Goal: Use online tool/utility: Utilize a website feature to perform a specific function

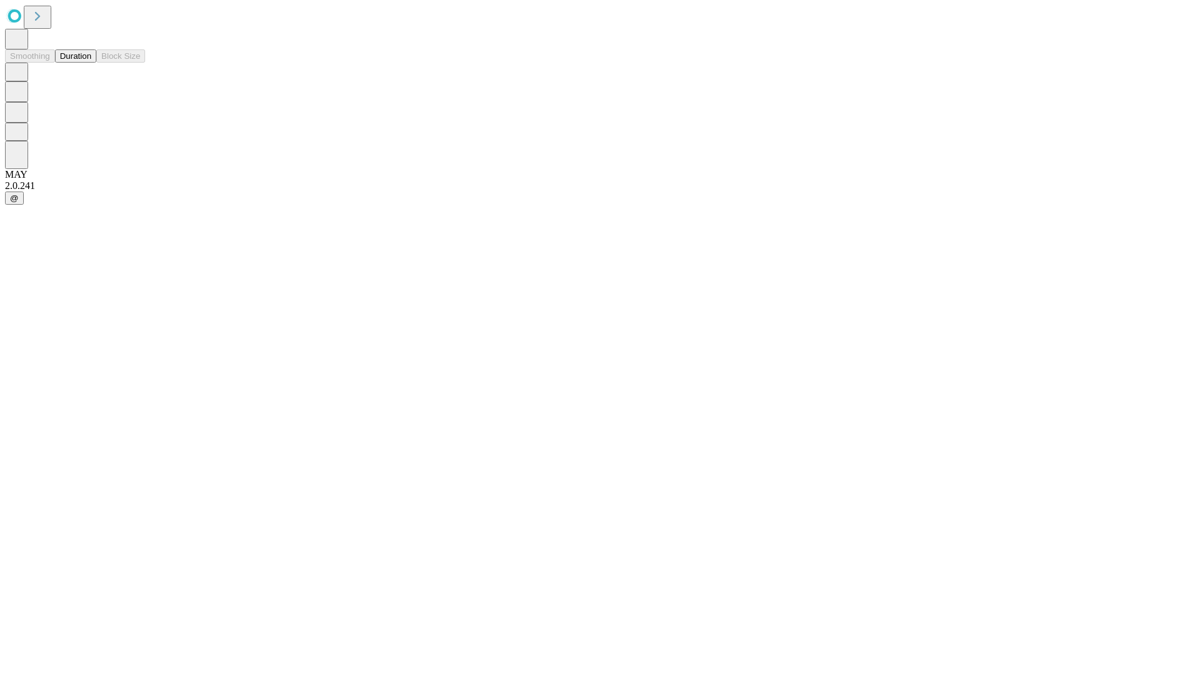
click at [91, 63] on button "Duration" at bounding box center [75, 55] width 41 height 13
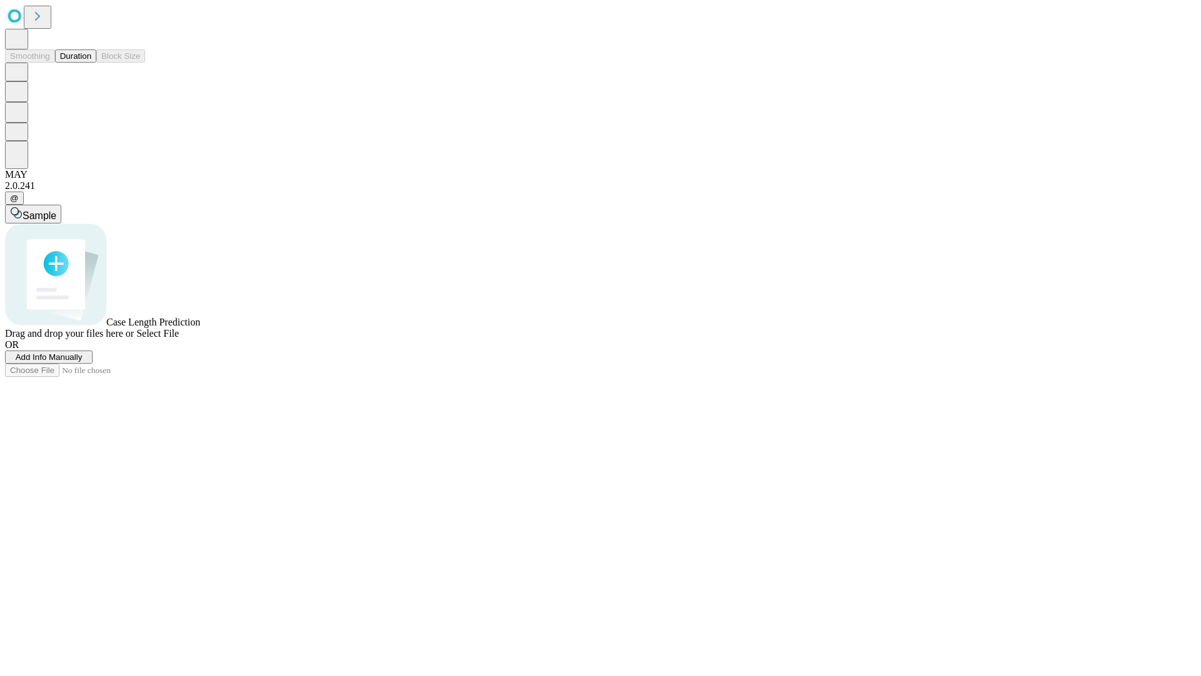
click at [179, 338] on span "Select File" at bounding box center [157, 333] width 43 height 11
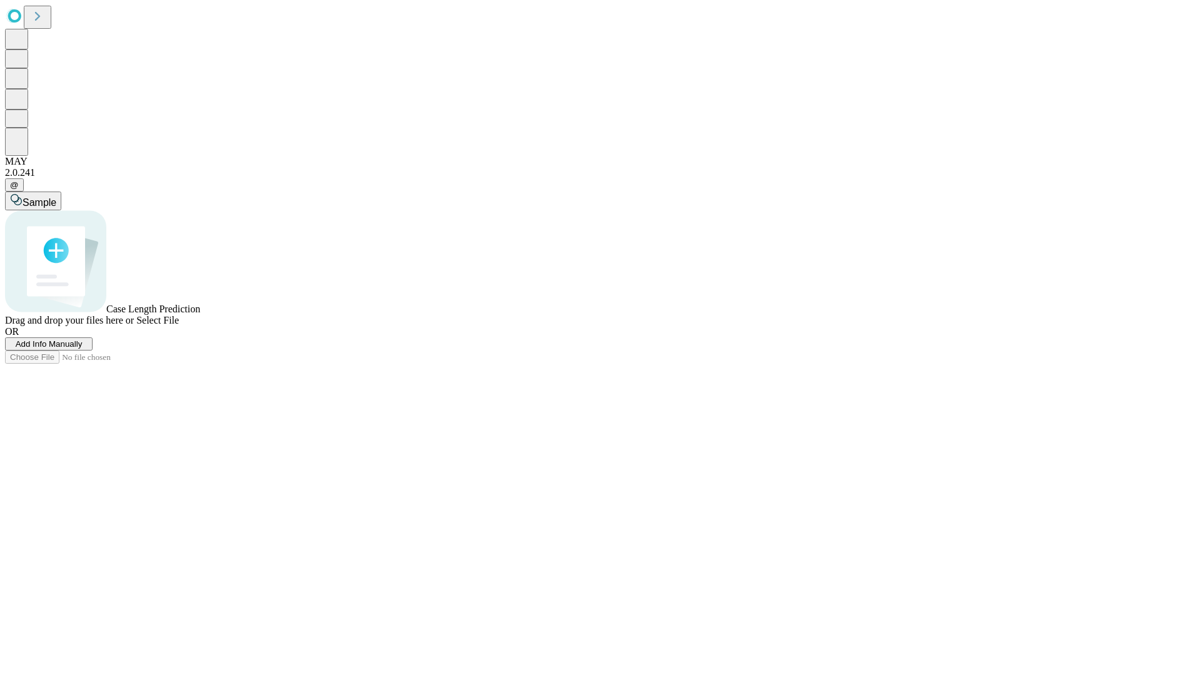
click at [179, 325] on span "Select File" at bounding box center [157, 320] width 43 height 11
